Goal: Task Accomplishment & Management: Use online tool/utility

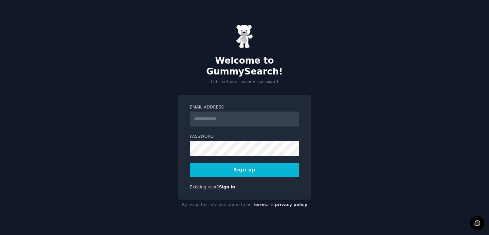
click at [238, 114] on input "Email Address" at bounding box center [244, 118] width 109 height 15
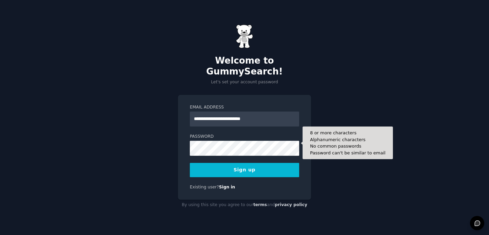
type input "**********"
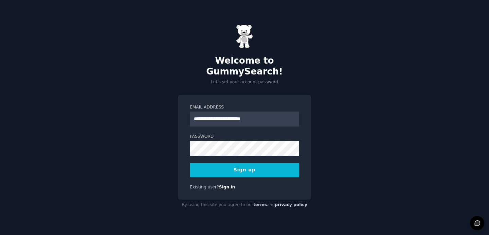
click at [248, 164] on button "Sign up" at bounding box center [244, 170] width 109 height 14
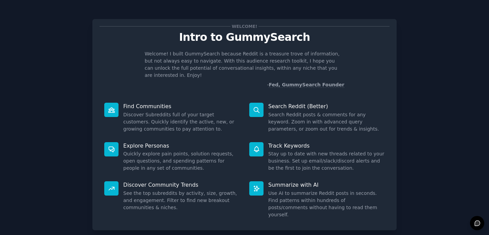
click at [110, 106] on icon at bounding box center [111, 109] width 7 height 7
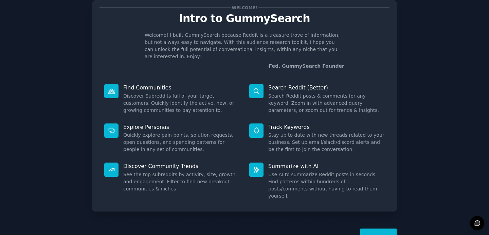
scroll to position [23, 0]
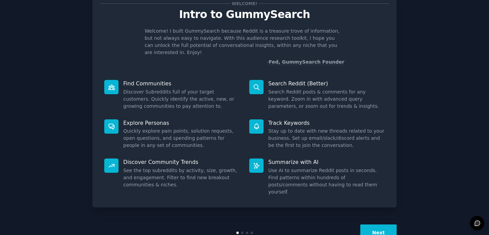
click at [386, 224] on button "Next" at bounding box center [378, 232] width 36 height 17
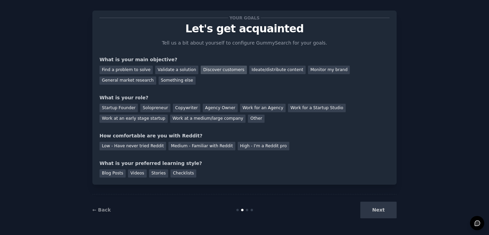
click at [206, 68] on div "Discover customers" at bounding box center [224, 70] width 46 height 8
click at [265, 73] on div "Ideate/distribute content" at bounding box center [277, 70] width 56 height 8
click at [220, 71] on div "Discover customers" at bounding box center [224, 70] width 46 height 8
drag, startPoint x: 121, startPoint y: 110, endPoint x: 129, endPoint y: 112, distance: 8.6
click at [121, 110] on div "Startup Founder" at bounding box center [119, 108] width 38 height 8
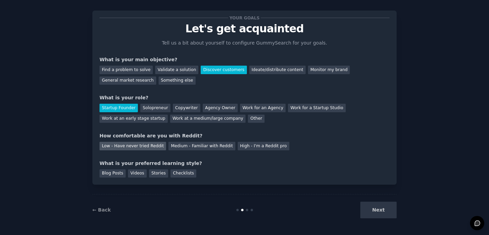
click at [148, 145] on div "Low - Have never tried Reddit" at bounding box center [133, 146] width 67 height 8
click at [177, 176] on div "Checklists" at bounding box center [183, 173] width 26 height 8
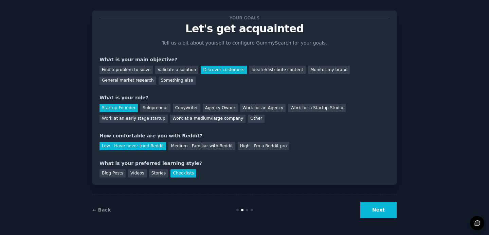
click at [382, 212] on button "Next" at bounding box center [378, 209] width 36 height 17
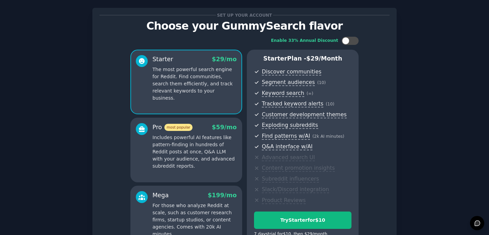
scroll to position [23, 0]
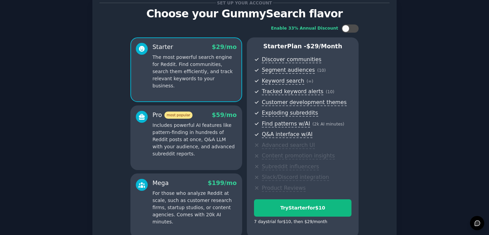
click at [225, 194] on p "For those who analyze Reddit at scale, such as customer research firms, startup…" at bounding box center [194, 207] width 84 height 36
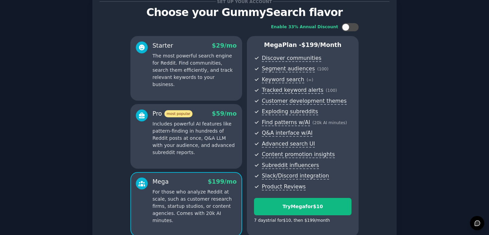
scroll to position [27, 0]
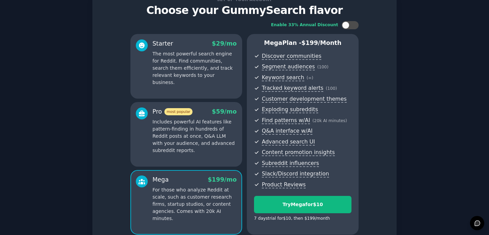
click at [210, 151] on p "Includes powerful AI features like pattern-finding in hundreds of Reddit posts …" at bounding box center [194, 136] width 84 height 36
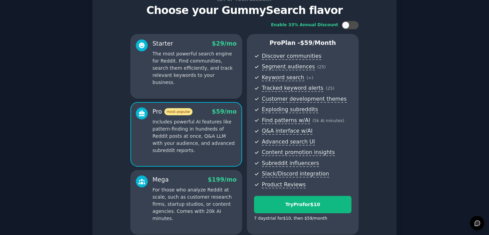
click at [201, 90] on div "Starter $ 29 /mo The most powerful search engine for Reddit. Find communities, …" at bounding box center [186, 66] width 112 height 65
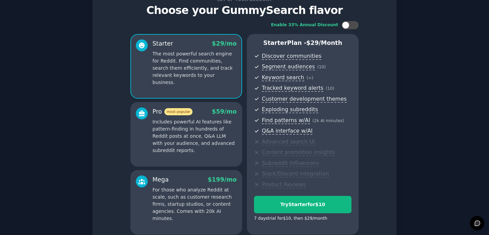
click at [220, 200] on p "For those who analyze Reddit at scale, such as customer research firms, startup…" at bounding box center [194, 204] width 84 height 36
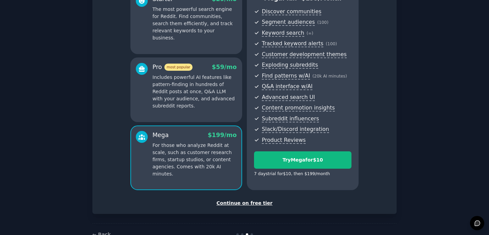
scroll to position [91, 0]
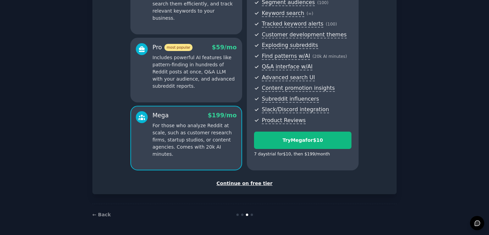
click at [248, 183] on div "Continue on free tier" at bounding box center [245, 183] width 290 height 7
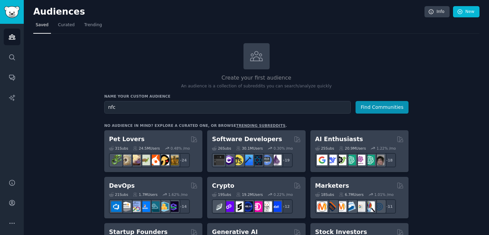
type input "nfc"
click at [356, 101] on button "Find Communities" at bounding box center [382, 107] width 53 height 13
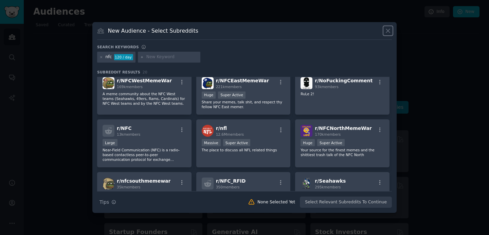
scroll to position [7, 0]
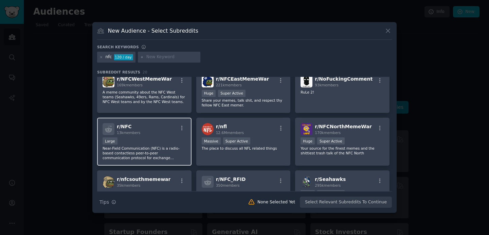
click at [136, 142] on div "Large" at bounding box center [145, 141] width 84 height 8
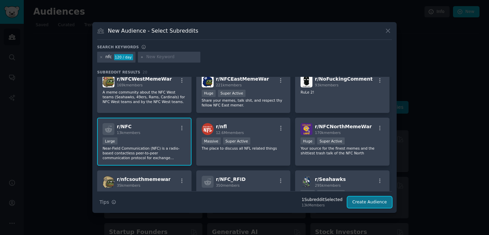
click at [362, 202] on button "Create Audience" at bounding box center [369, 202] width 45 height 12
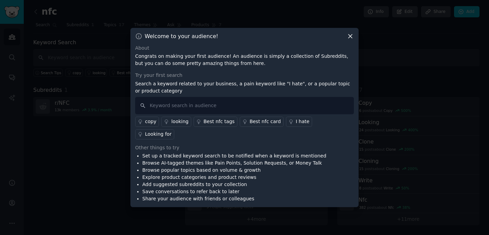
click at [267, 125] on div "Best nfc card" at bounding box center [265, 121] width 31 height 7
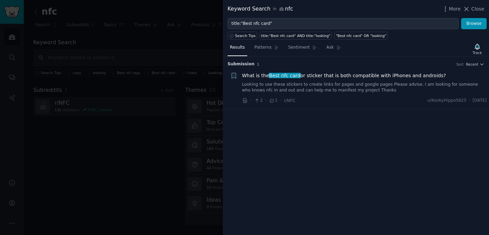
click at [332, 82] on link "Looking to use these stickers to create links for pages and google pages Please…" at bounding box center [364, 88] width 245 height 12
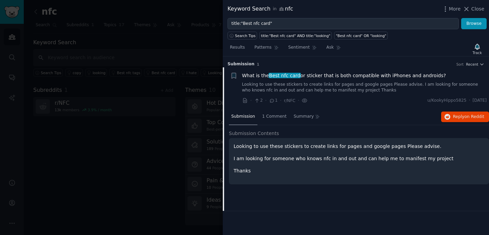
click at [158, 109] on div at bounding box center [244, 117] width 489 height 235
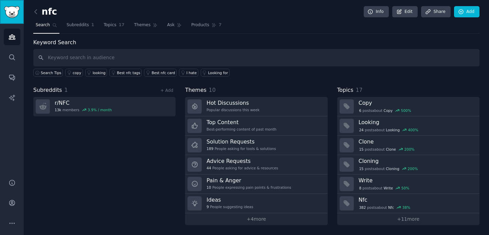
click at [18, 13] on img "Sidebar" at bounding box center [12, 12] width 16 height 12
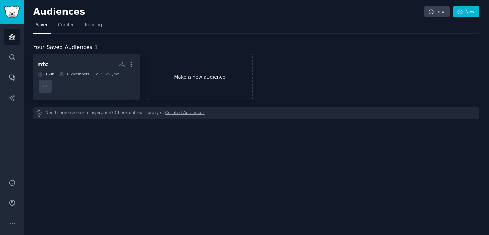
click at [189, 84] on link "Make a new audience" at bounding box center [200, 77] width 106 height 47
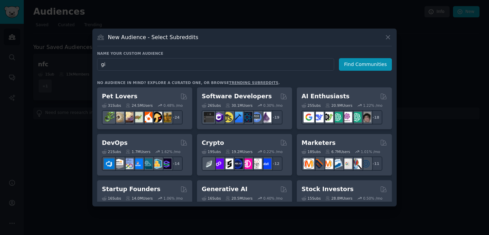
type input "g"
type input "d"
type input "seo"
click at [361, 66] on button "Find Communities" at bounding box center [365, 64] width 53 height 13
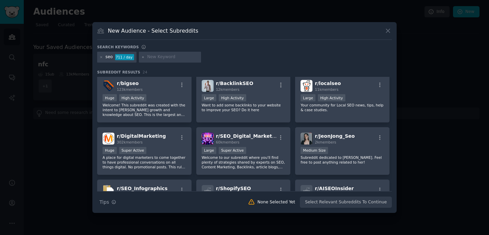
scroll to position [56, 0]
